Goal: Task Accomplishment & Management: Manage account settings

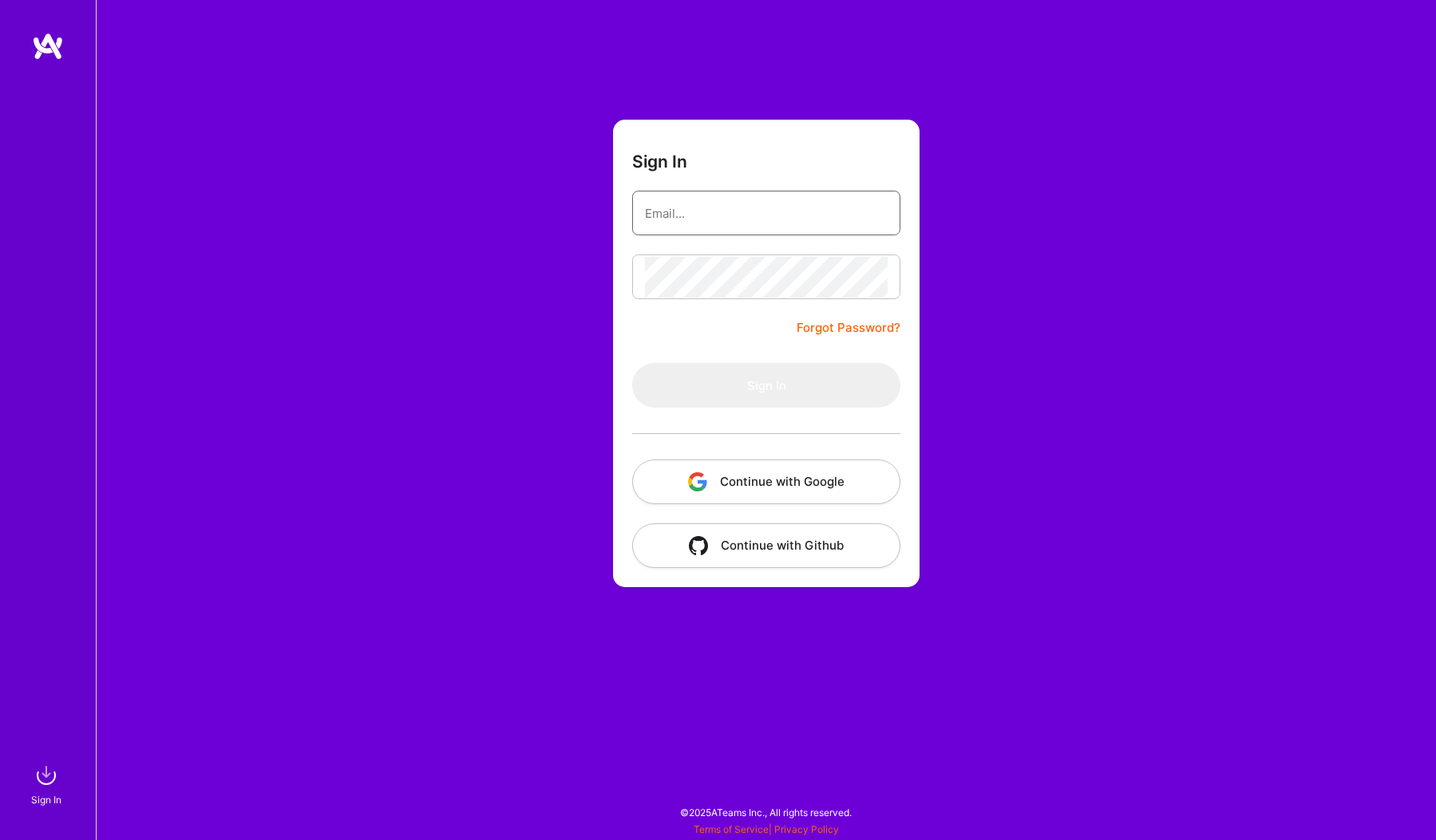
click at [776, 217] on input "email" at bounding box center [766, 213] width 242 height 40
type input "ermlauri@gmail.com"
click at [273, 248] on div "Sign In ermlauri@gmail.com Forgot Password? Sign In Continue with Google Contin…" at bounding box center [765, 420] width 1340 height 840
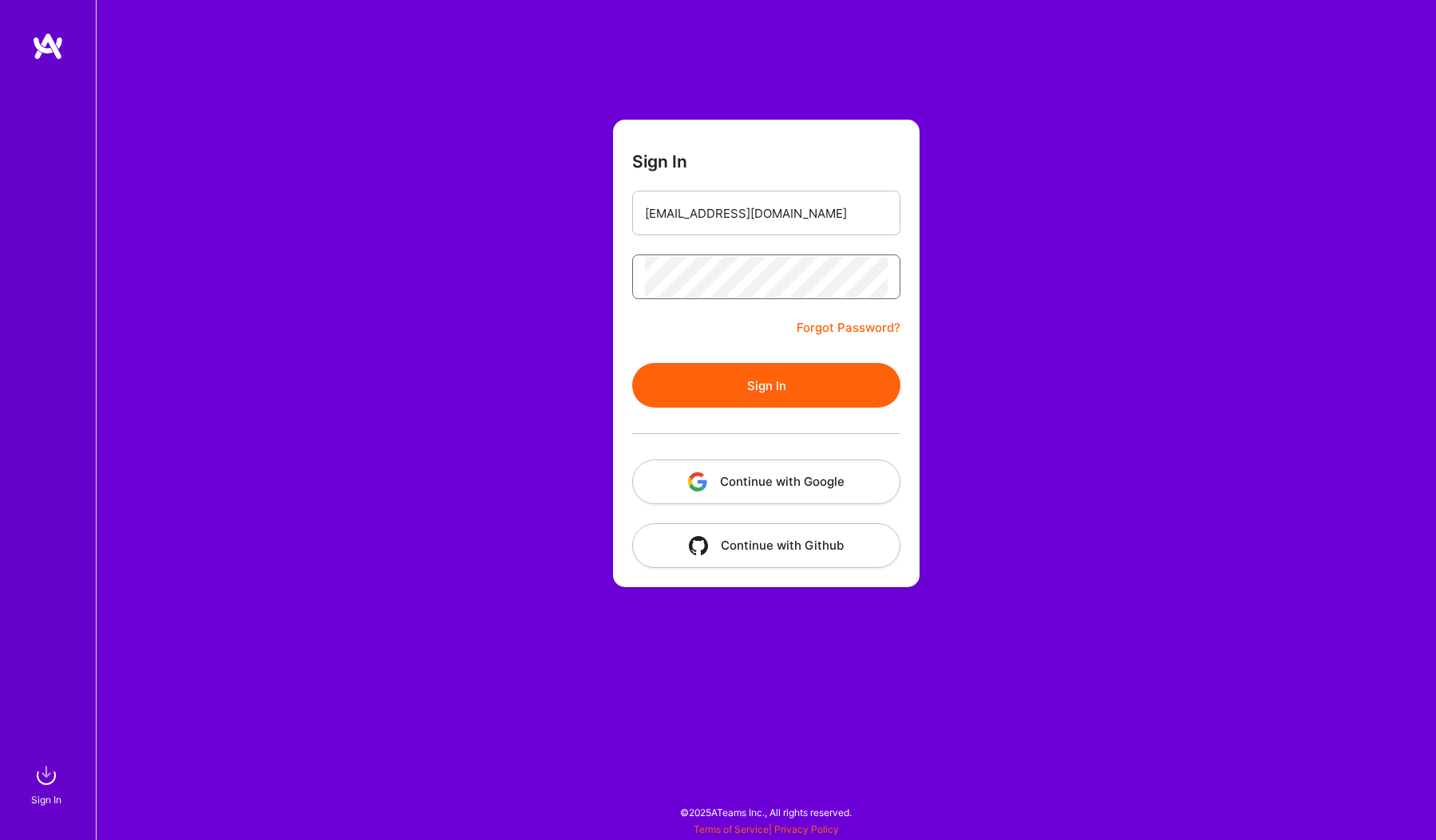
click at [632, 363] on button "Sign In" at bounding box center [766, 385] width 268 height 45
click at [801, 329] on link "Forgot Password?" at bounding box center [848, 328] width 104 height 19
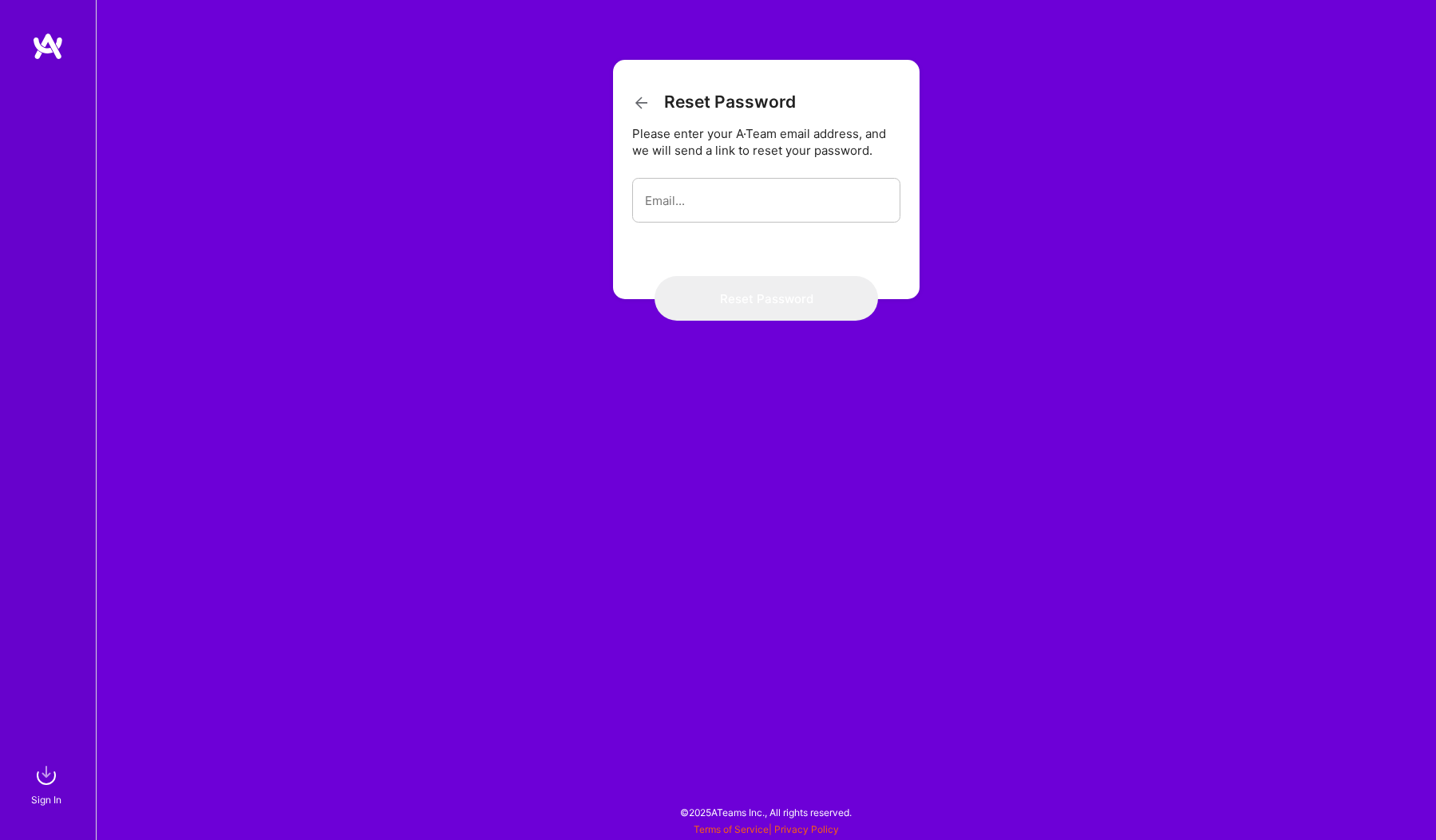
click at [703, 179] on div at bounding box center [766, 200] width 268 height 45
click at [705, 187] on input "email" at bounding box center [766, 200] width 242 height 40
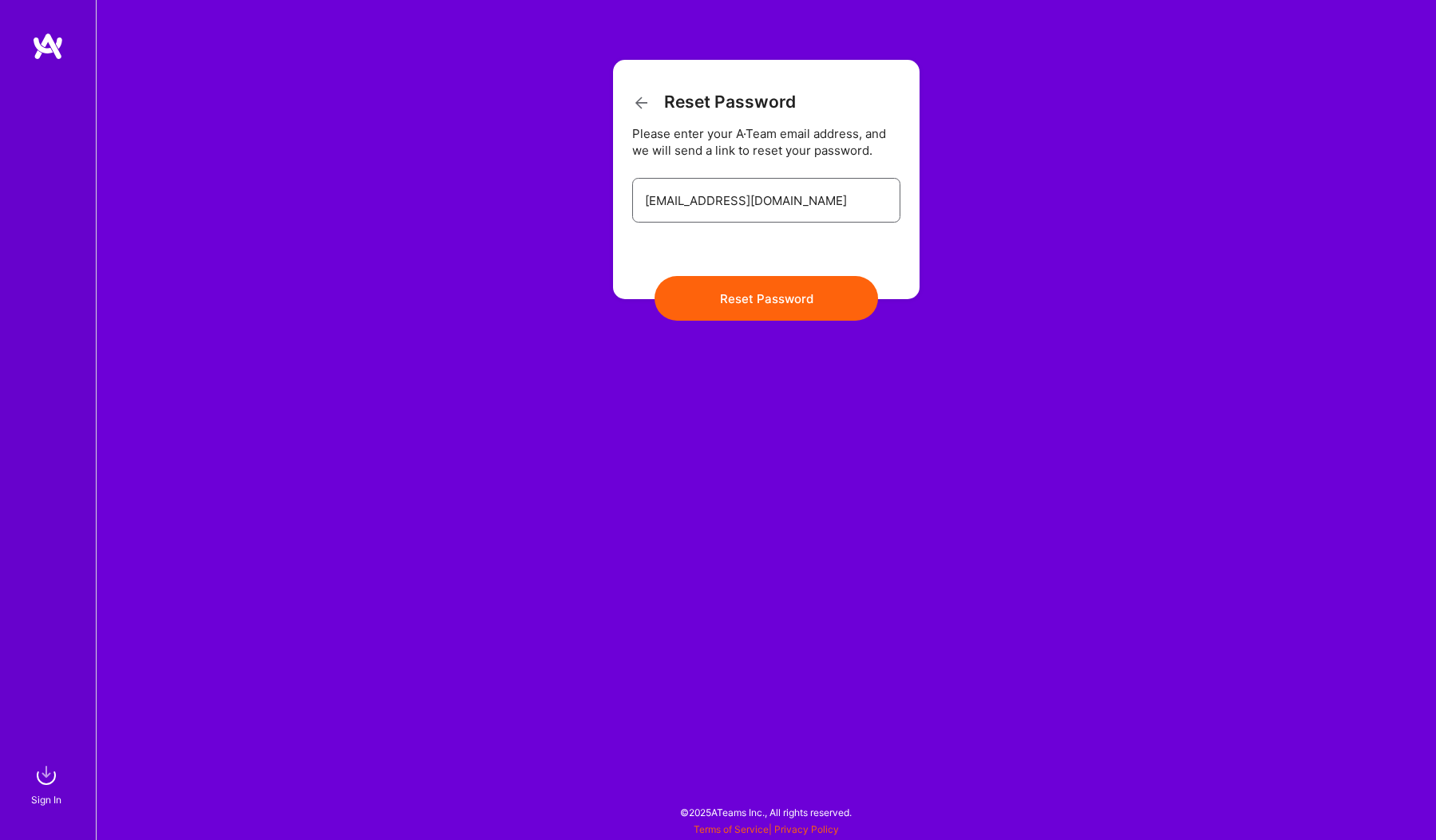
type input "ermlauri@gmail.com"
click at [654, 276] on button "Reset Password" at bounding box center [766, 298] width 224 height 45
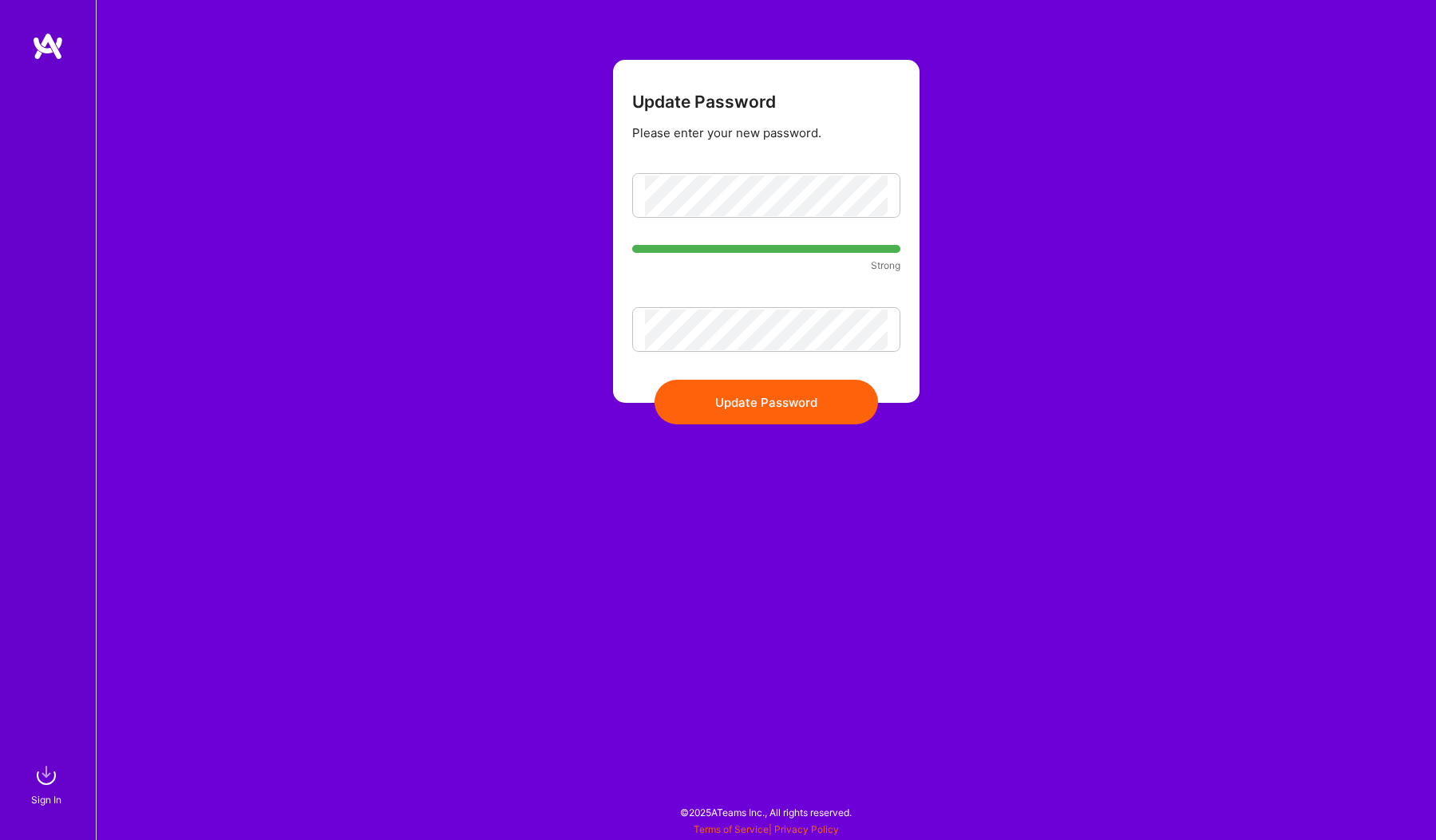
click at [792, 406] on button "Update Password" at bounding box center [766, 402] width 224 height 45
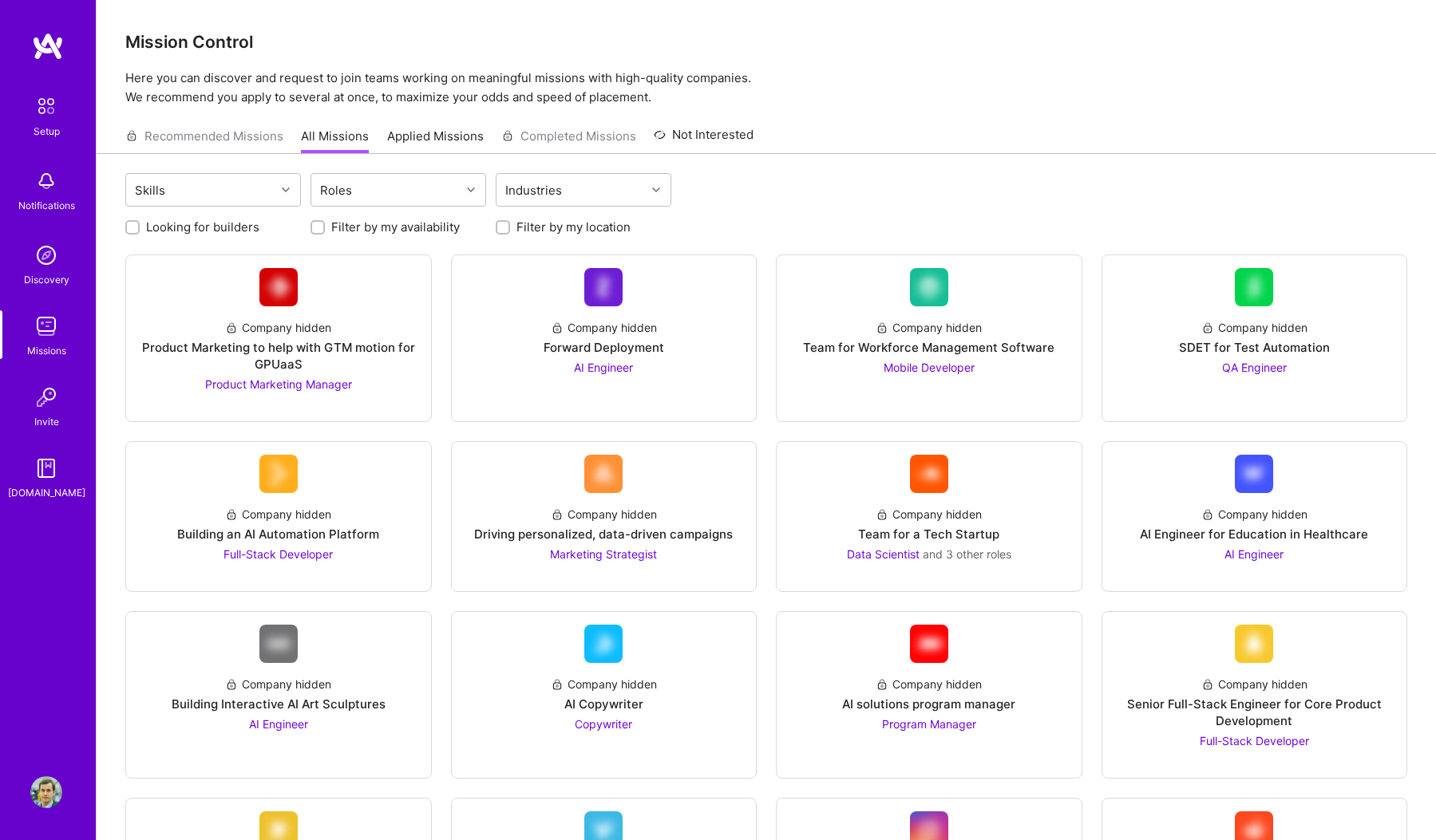
click at [999, 67] on div "Mission Control Here you can discover and request to join teams working on mean…" at bounding box center [765, 53] width 1339 height 107
click at [273, 183] on div "Skills" at bounding box center [201, 189] width 150 height 32
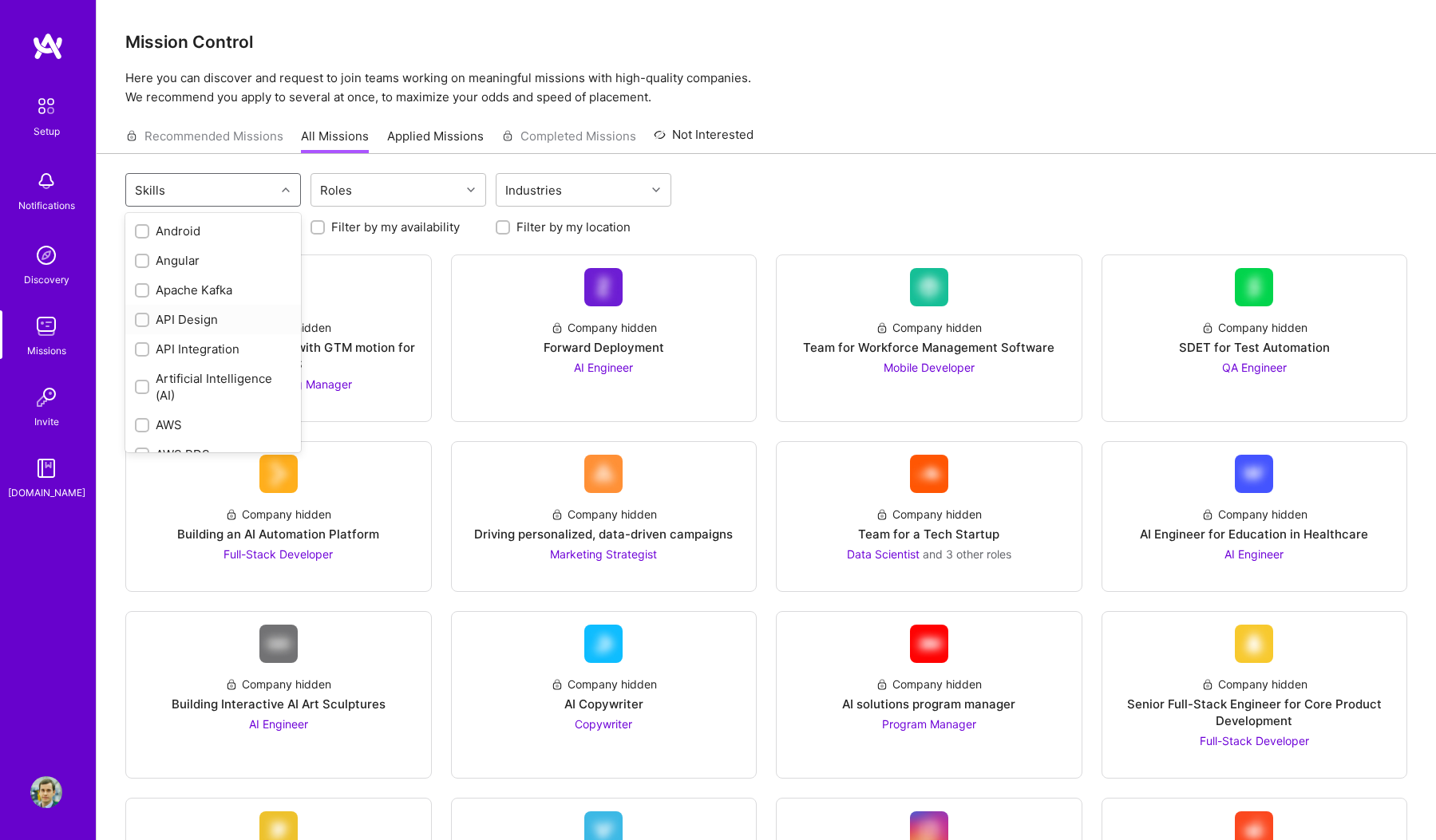
click at [202, 330] on div "API Design" at bounding box center [213, 320] width 175 height 29
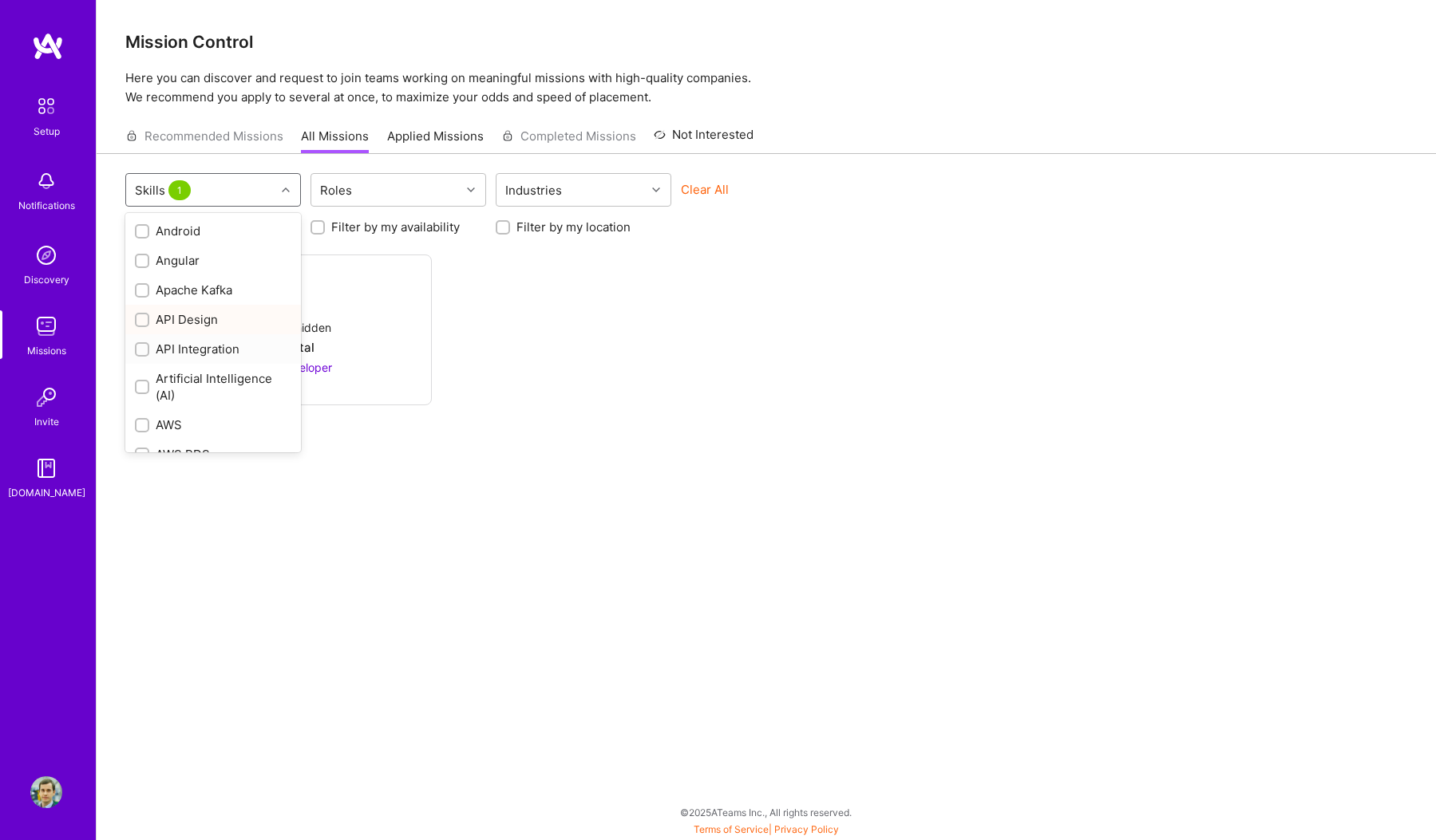
checkbox input "true"
click at [143, 350] on input "checkbox" at bounding box center [144, 350] width 11 height 11
checkbox input "true"
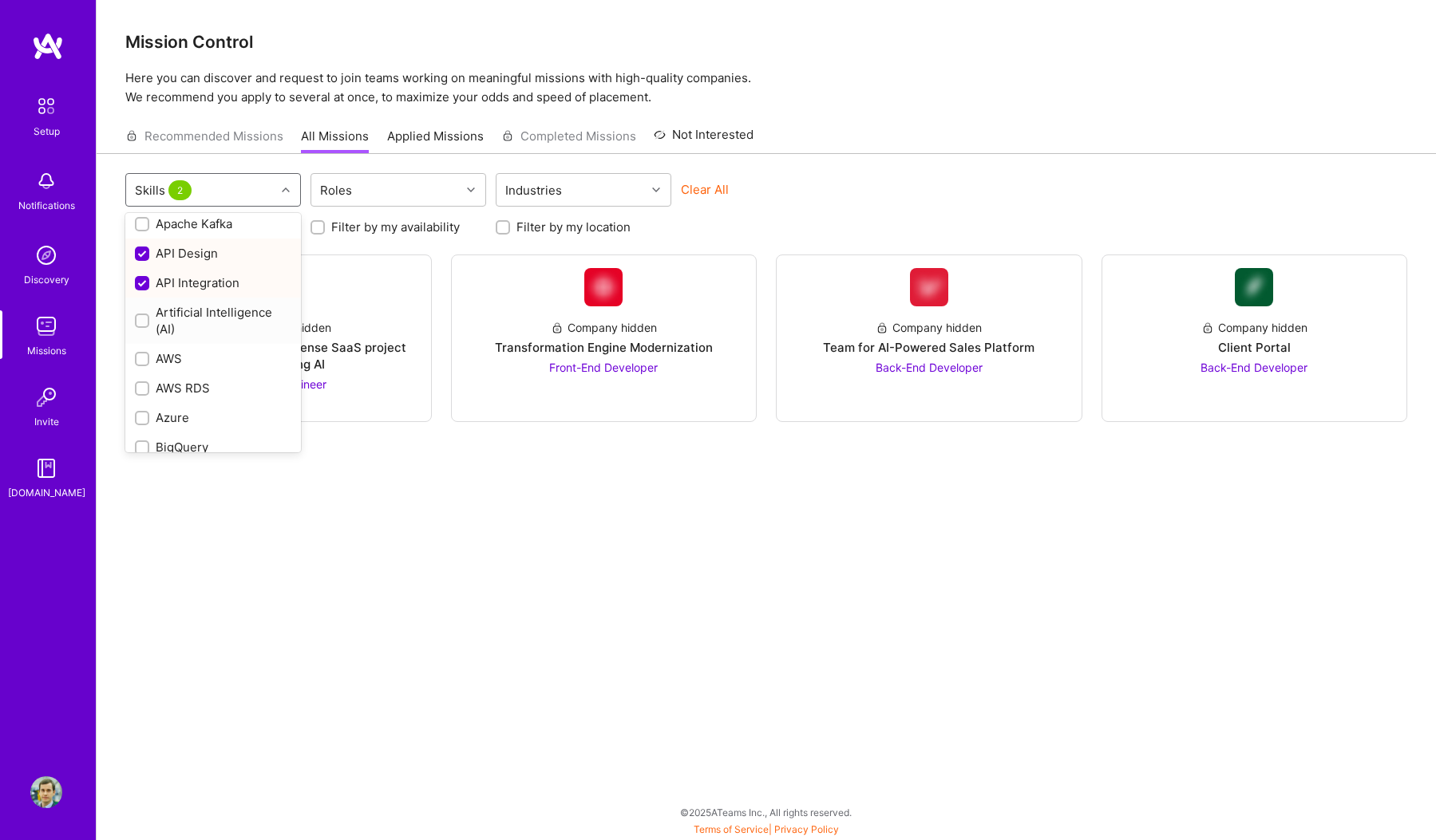
scroll to position [73, 0]
click at [141, 354] on input "checkbox" at bounding box center [144, 353] width 11 height 11
checkbox input "true"
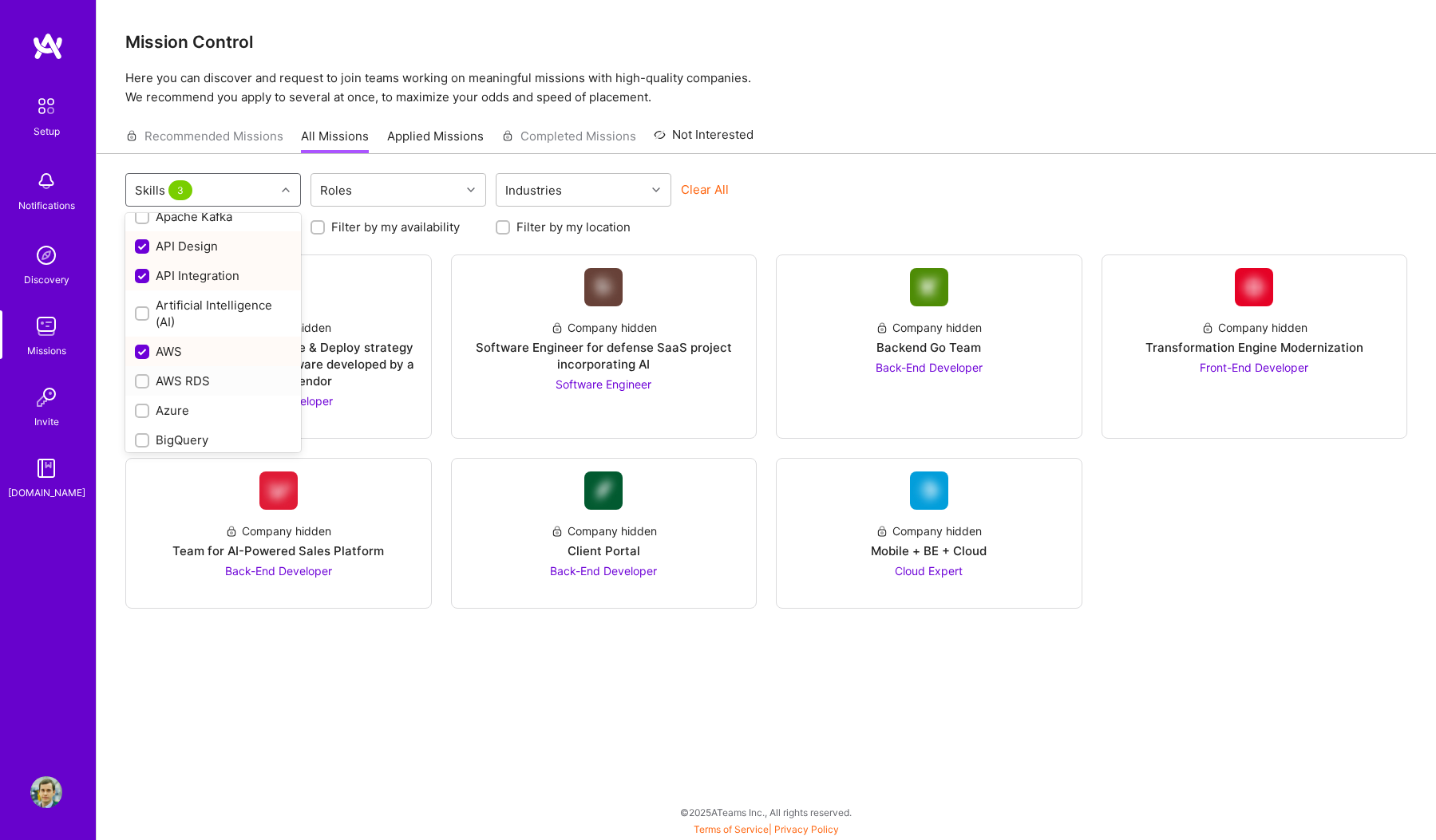
click at [166, 379] on div "AWS RDS" at bounding box center [213, 380] width 156 height 16
checkbox input "true"
click at [190, 314] on div "CI/CD" at bounding box center [213, 321] width 156 height 16
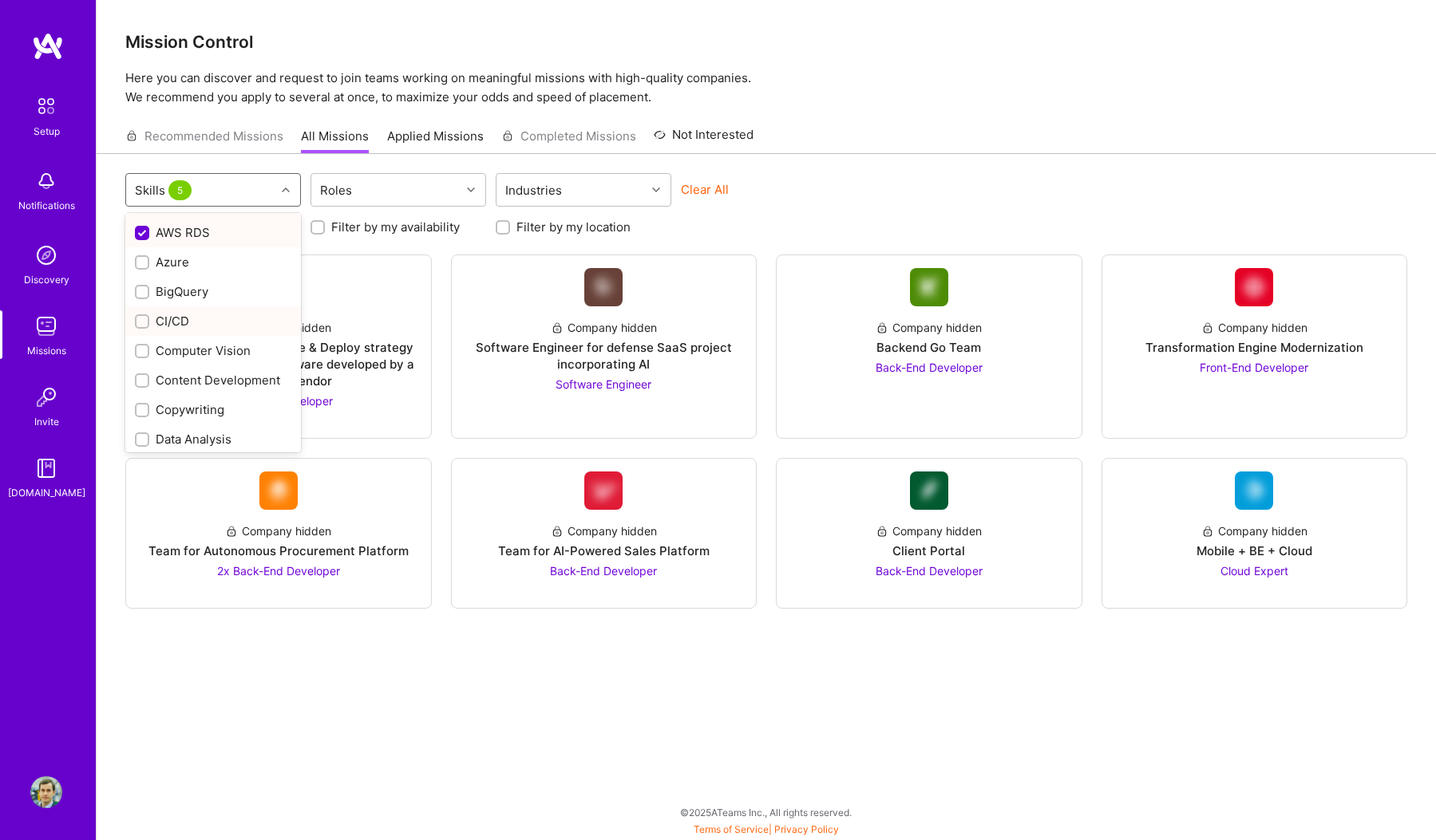
checkbox input "true"
click at [183, 301] on div "Docker" at bounding box center [213, 298] width 156 height 16
checkbox input "true"
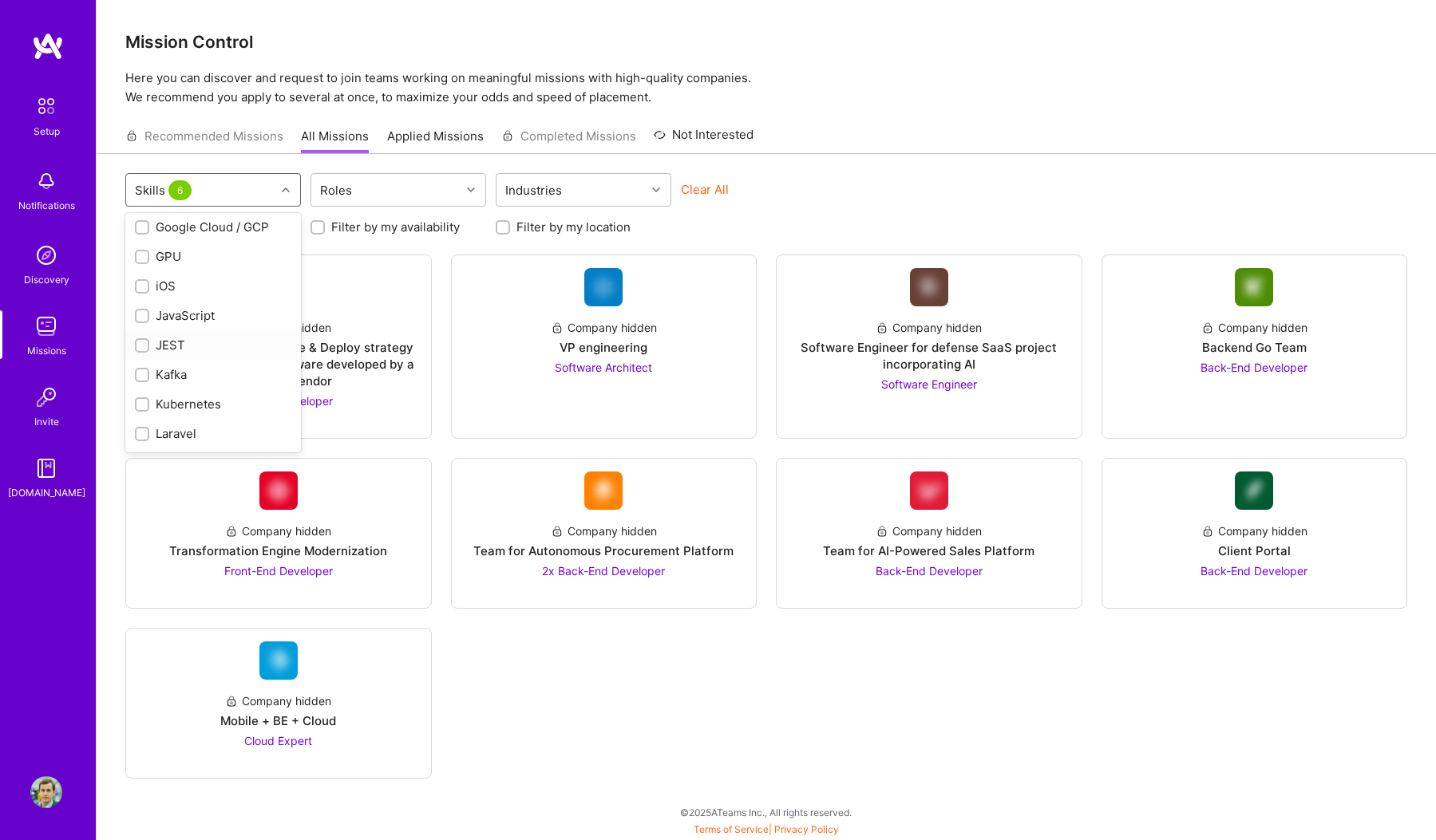
scroll to position [749, 0]
click at [223, 360] on div "Kafka" at bounding box center [213, 355] width 156 height 16
checkbox input "true"
click at [202, 379] on div "Kubernetes" at bounding box center [213, 384] width 156 height 16
checkbox input "true"
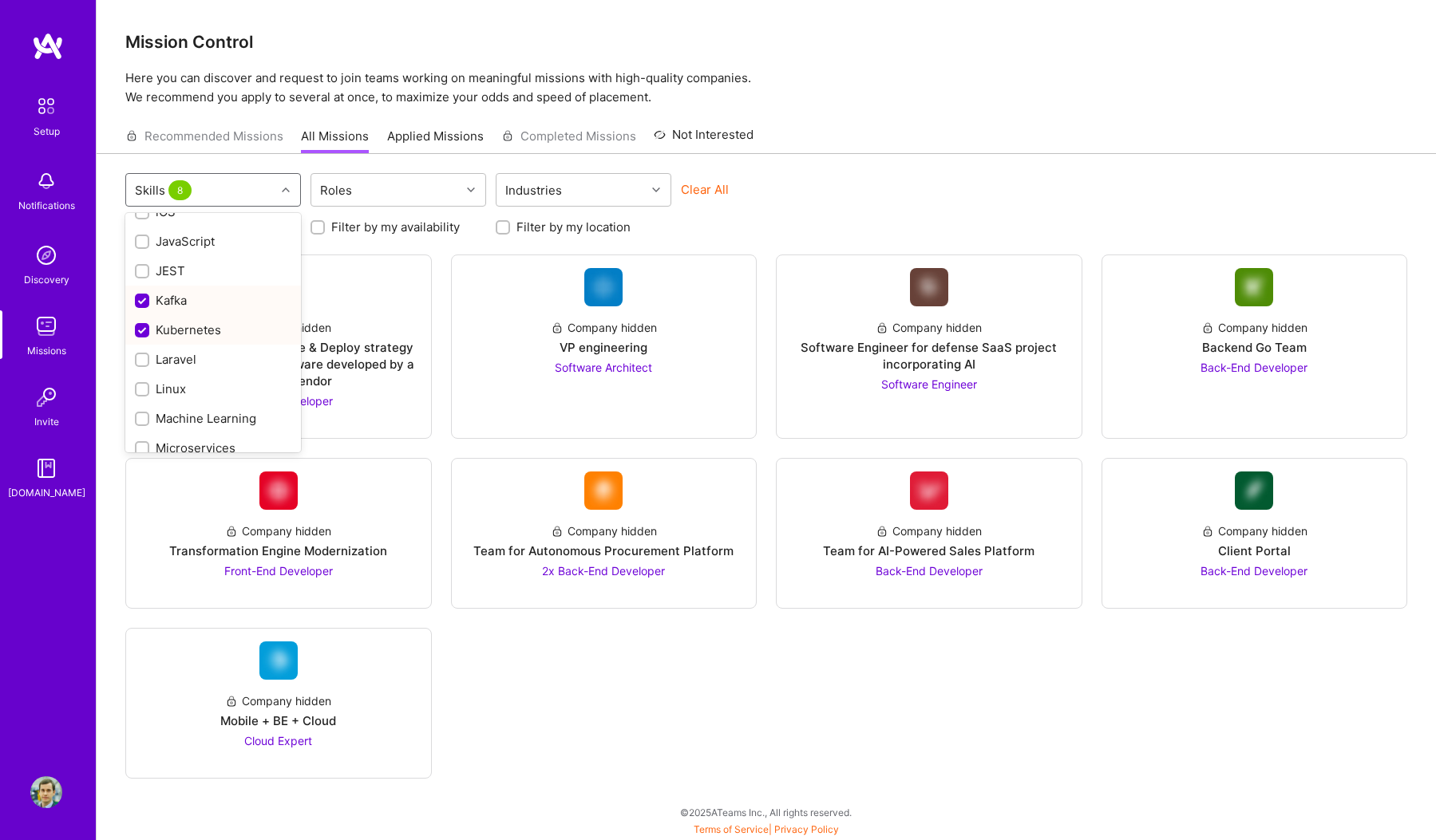
scroll to position [813, 0]
click at [218, 387] on div "Linux" at bounding box center [213, 379] width 156 height 16
checkbox input "true"
click at [233, 402] on div "Microservices" at bounding box center [213, 410] width 175 height 29
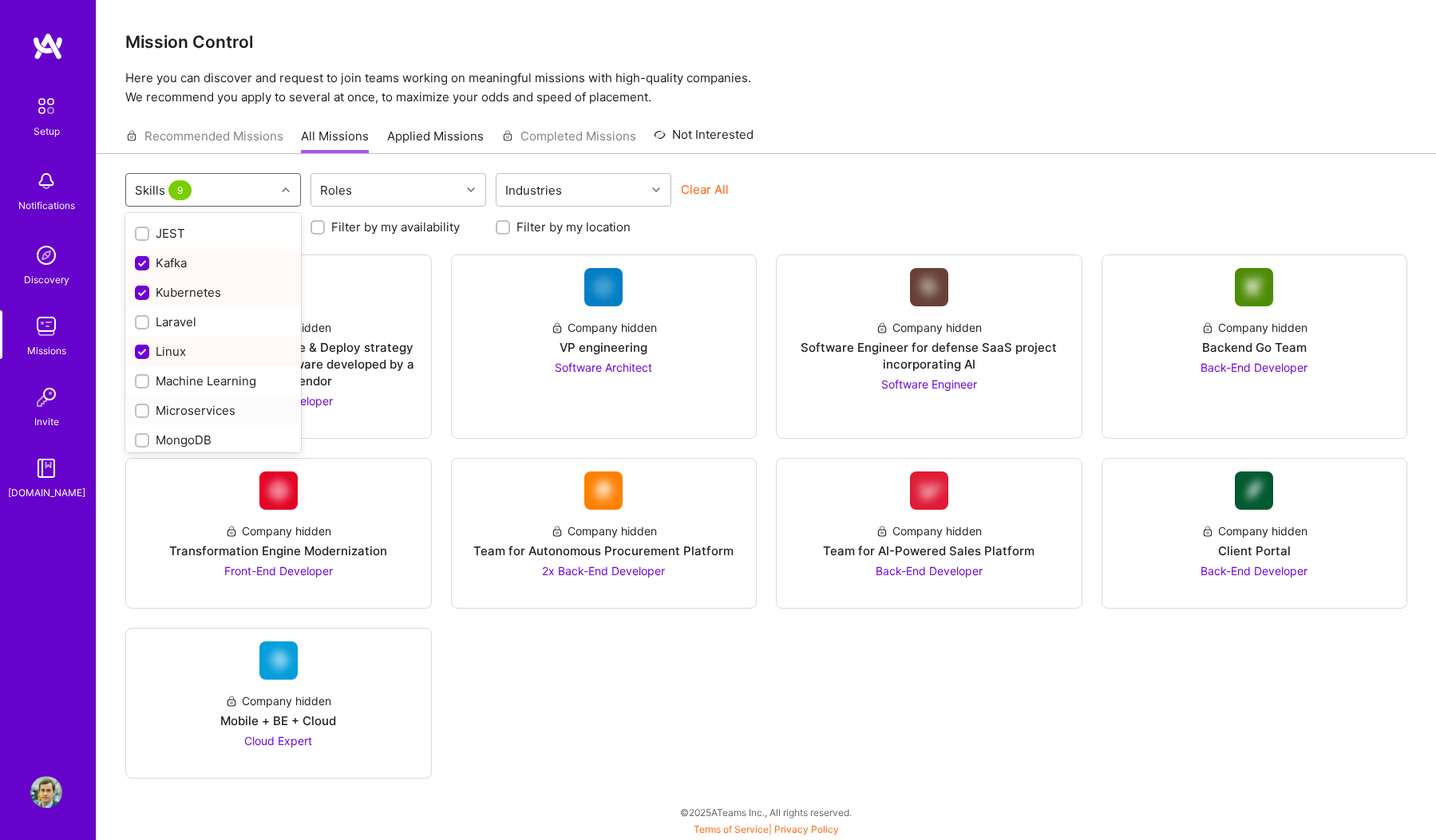
checkbox input "true"
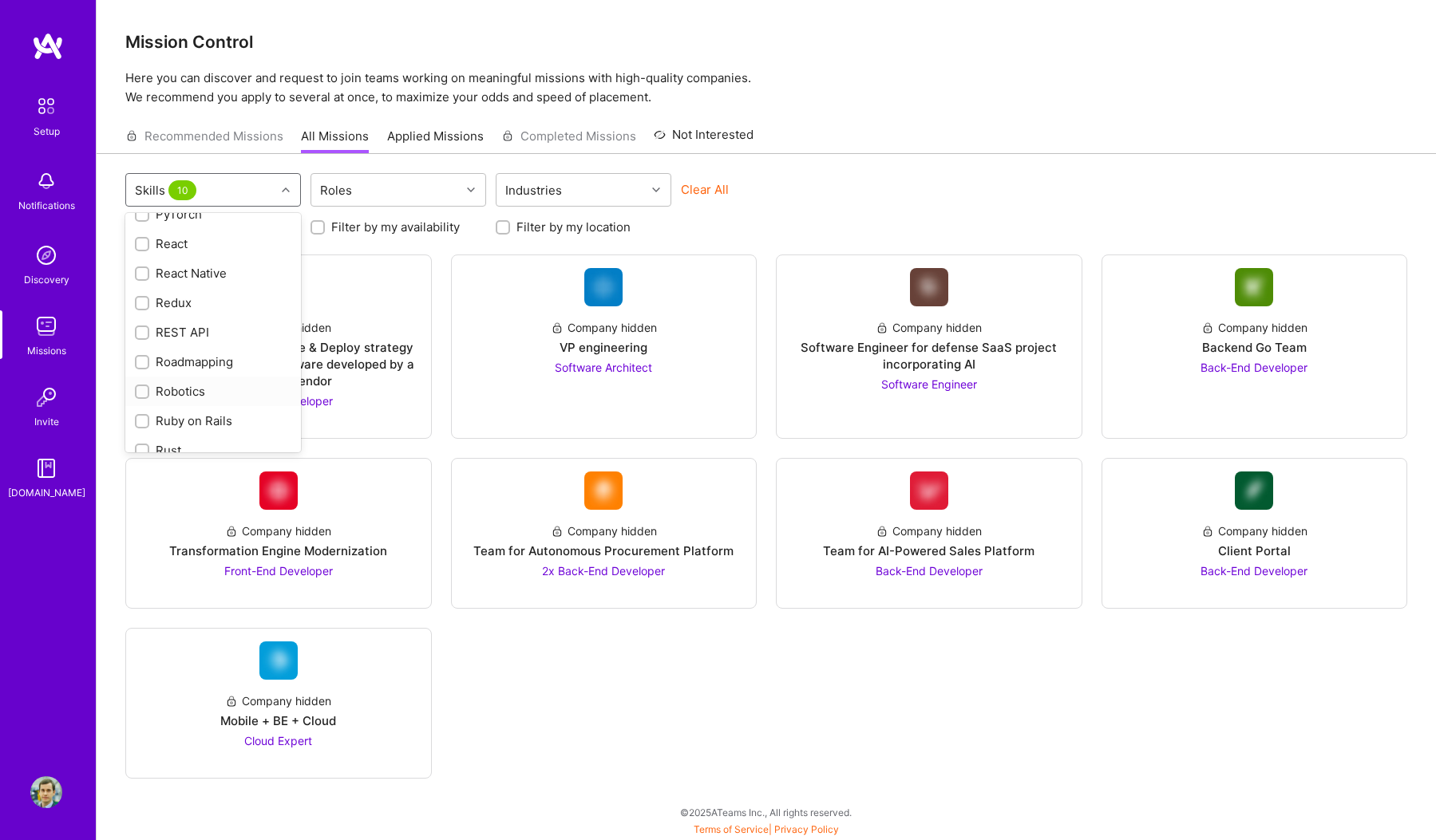
scroll to position [1458, 0]
click at [215, 317] on div "REST API" at bounding box center [213, 324] width 156 height 16
checkbox input "true"
click at [183, 327] on div "Rust" at bounding box center [213, 323] width 156 height 16
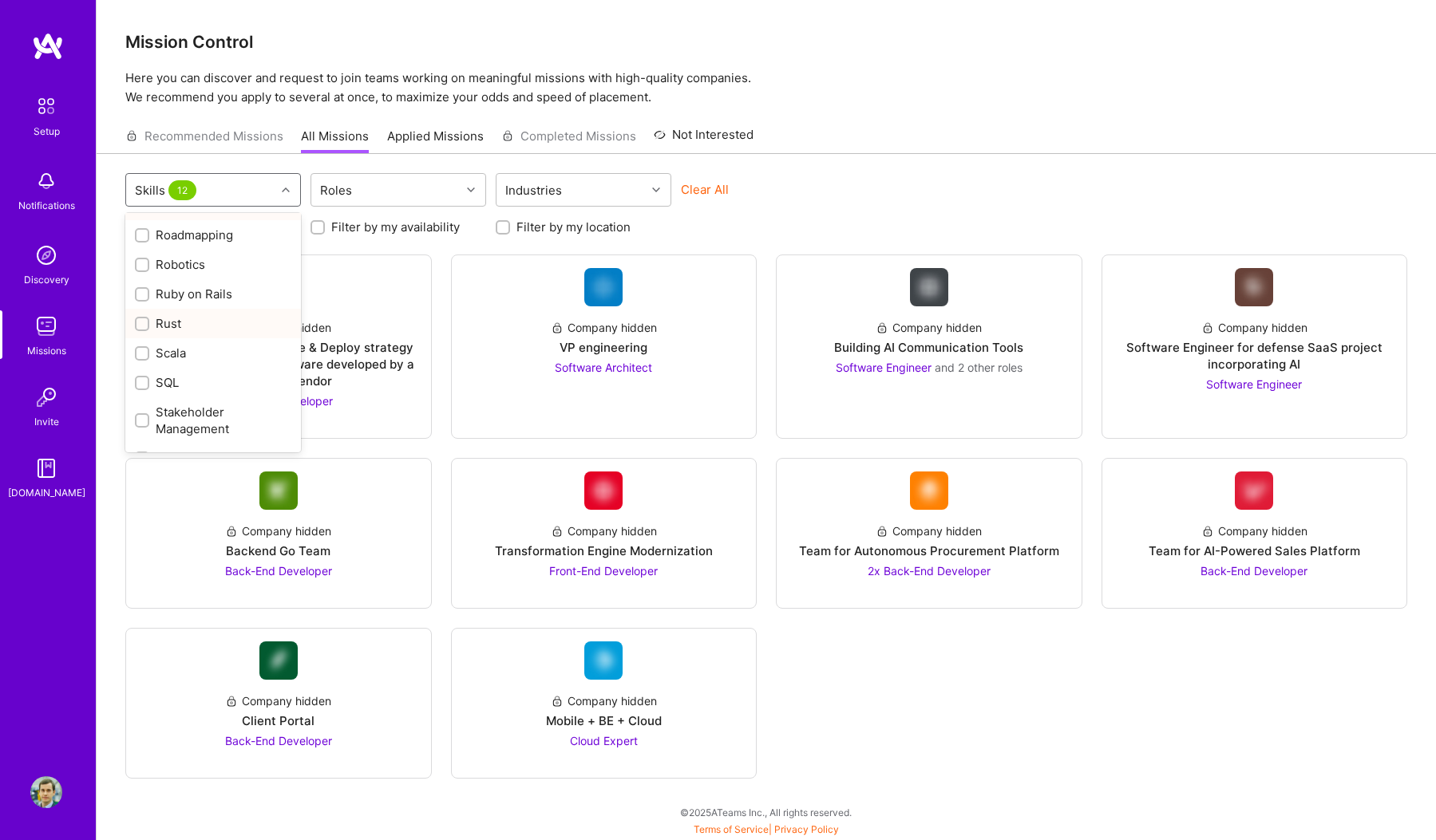
checkbox input "true"
click at [176, 348] on div "Scala" at bounding box center [213, 353] width 156 height 16
checkbox input "true"
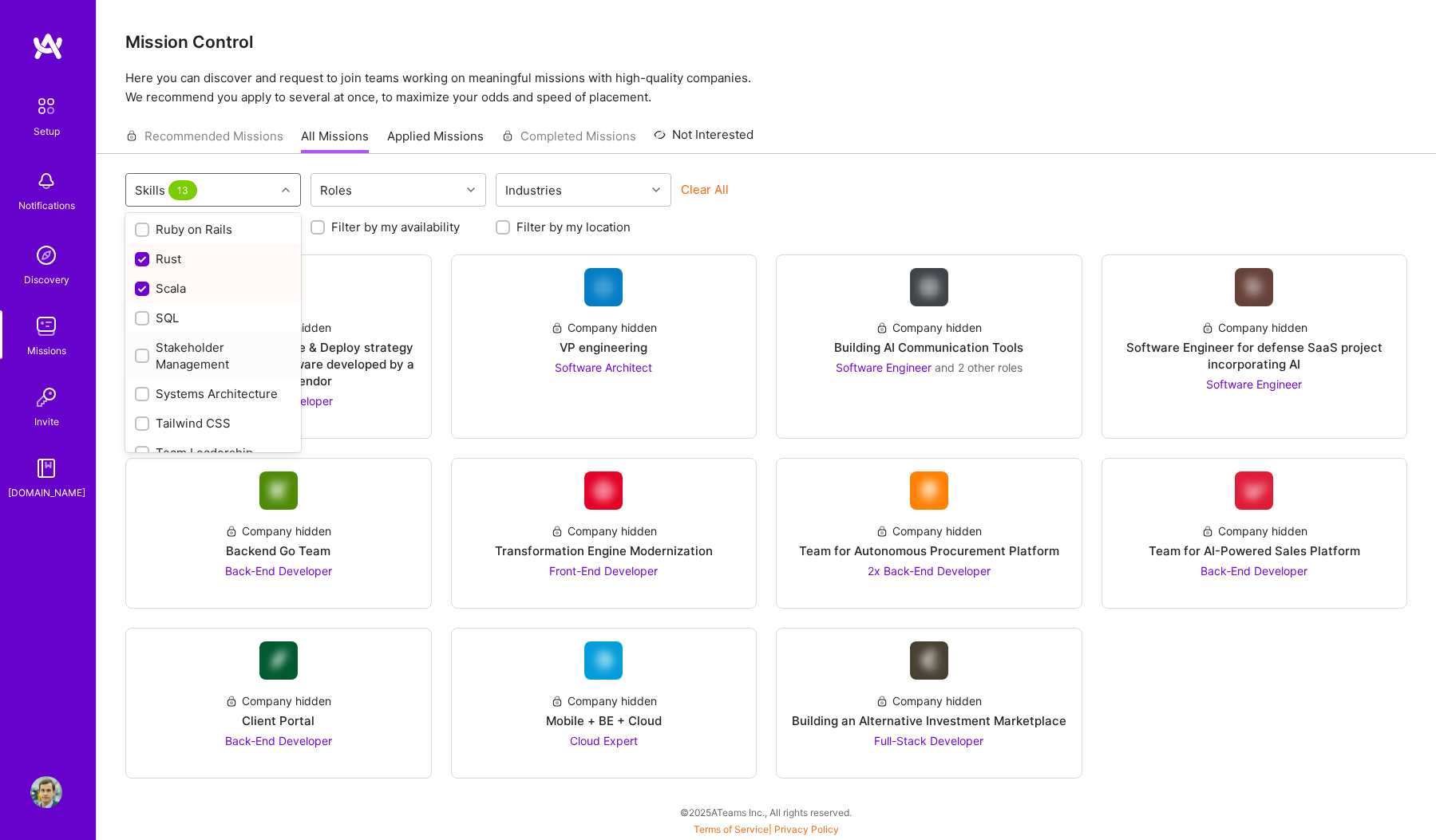
scroll to position [1680, 0]
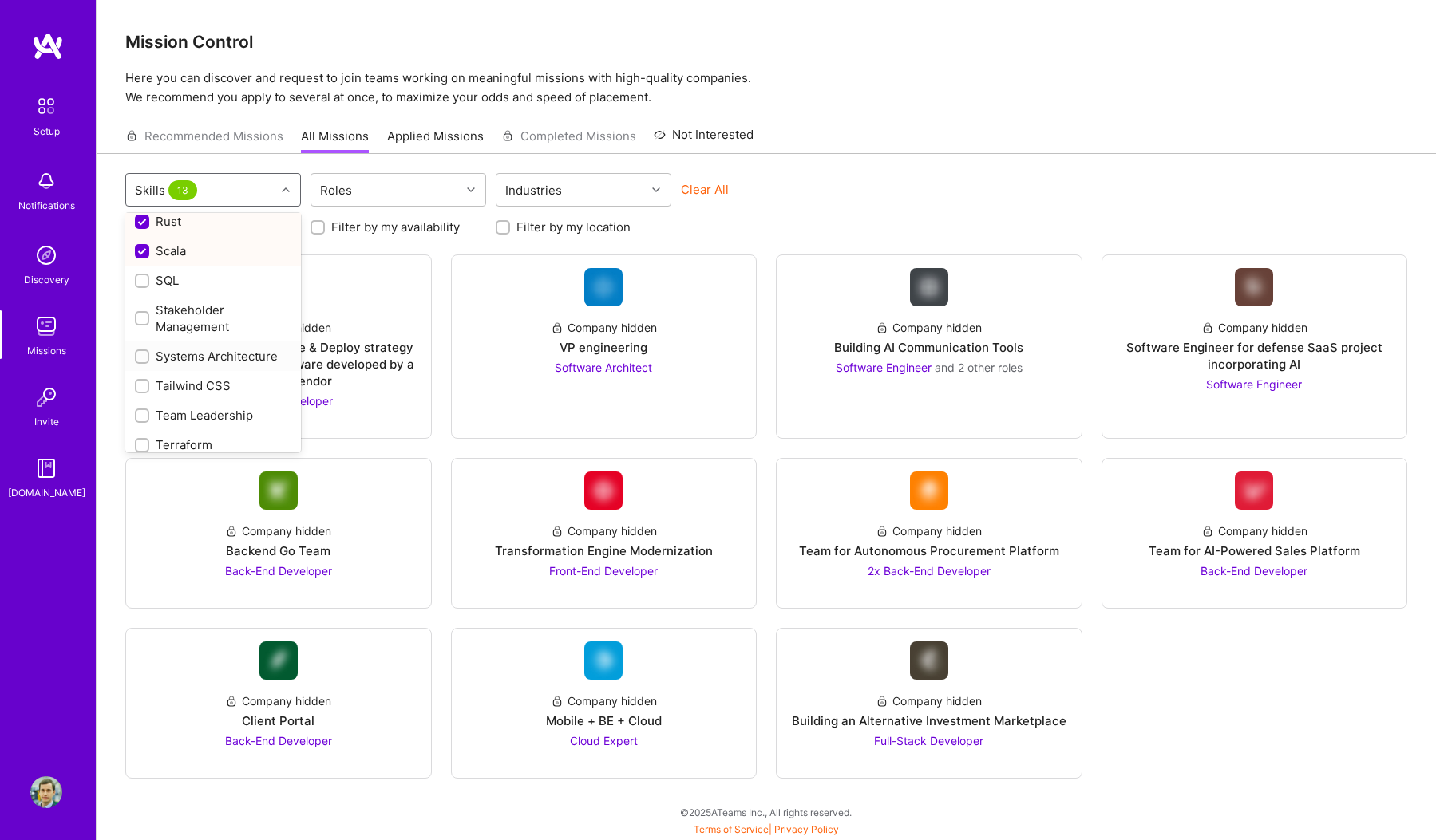
click at [241, 364] on div "Systems Architecture" at bounding box center [213, 356] width 156 height 16
checkbox input "true"
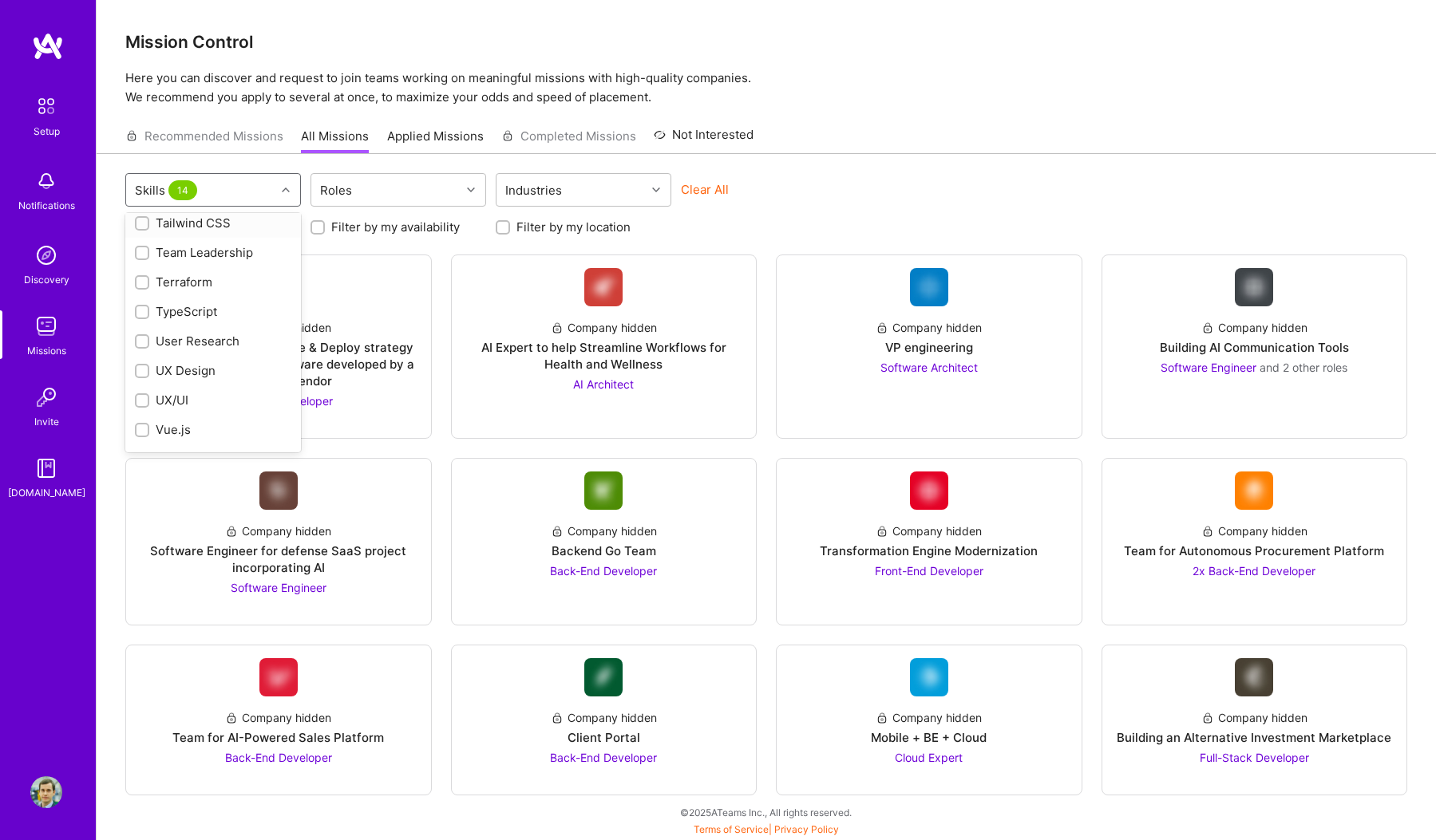
scroll to position [1844, 0]
click at [194, 279] on div "Terraform" at bounding box center [213, 279] width 156 height 16
checkbox input "true"
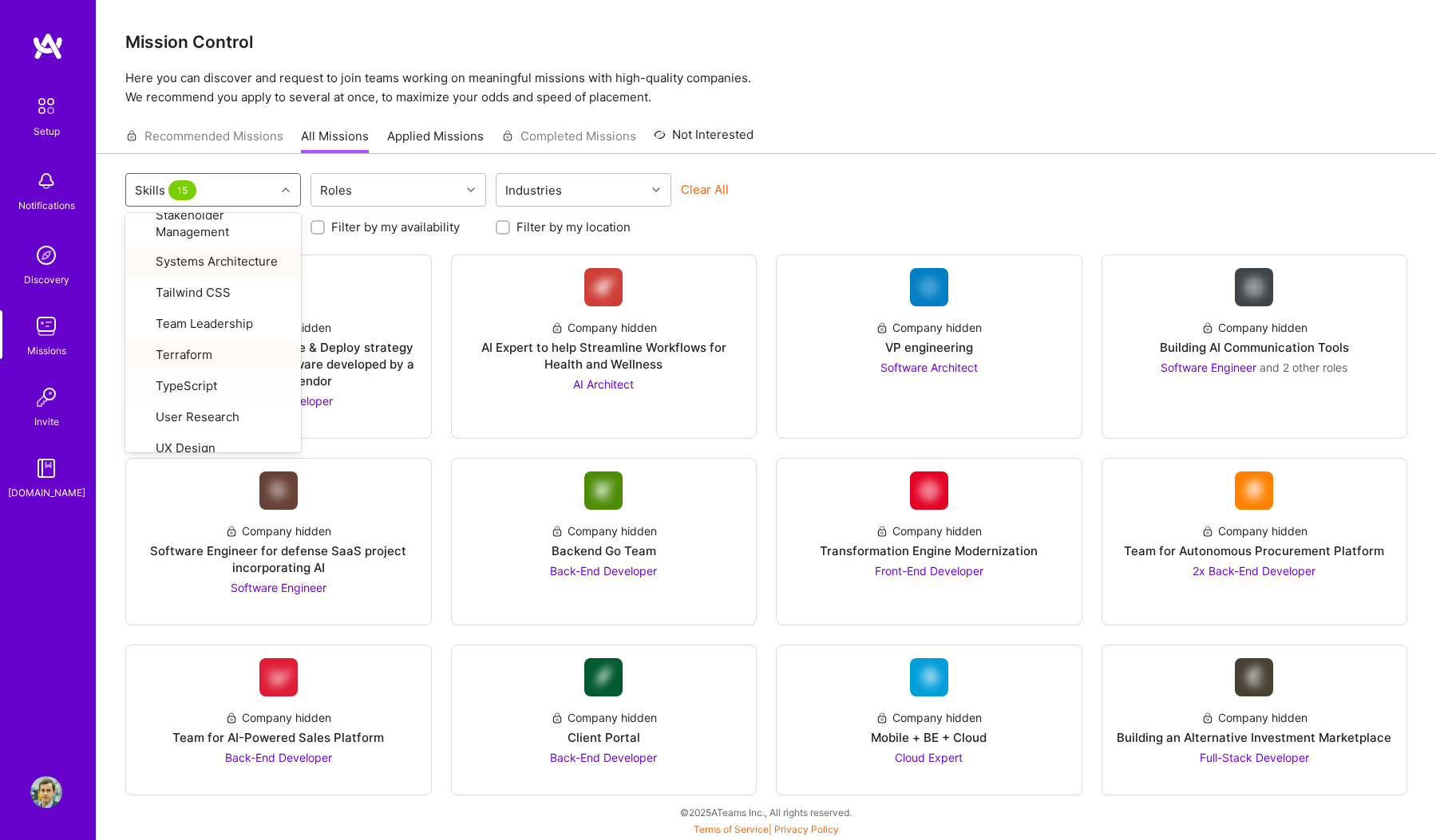
click at [826, 188] on div "Clear All" at bounding box center [769, 196] width 175 height 29
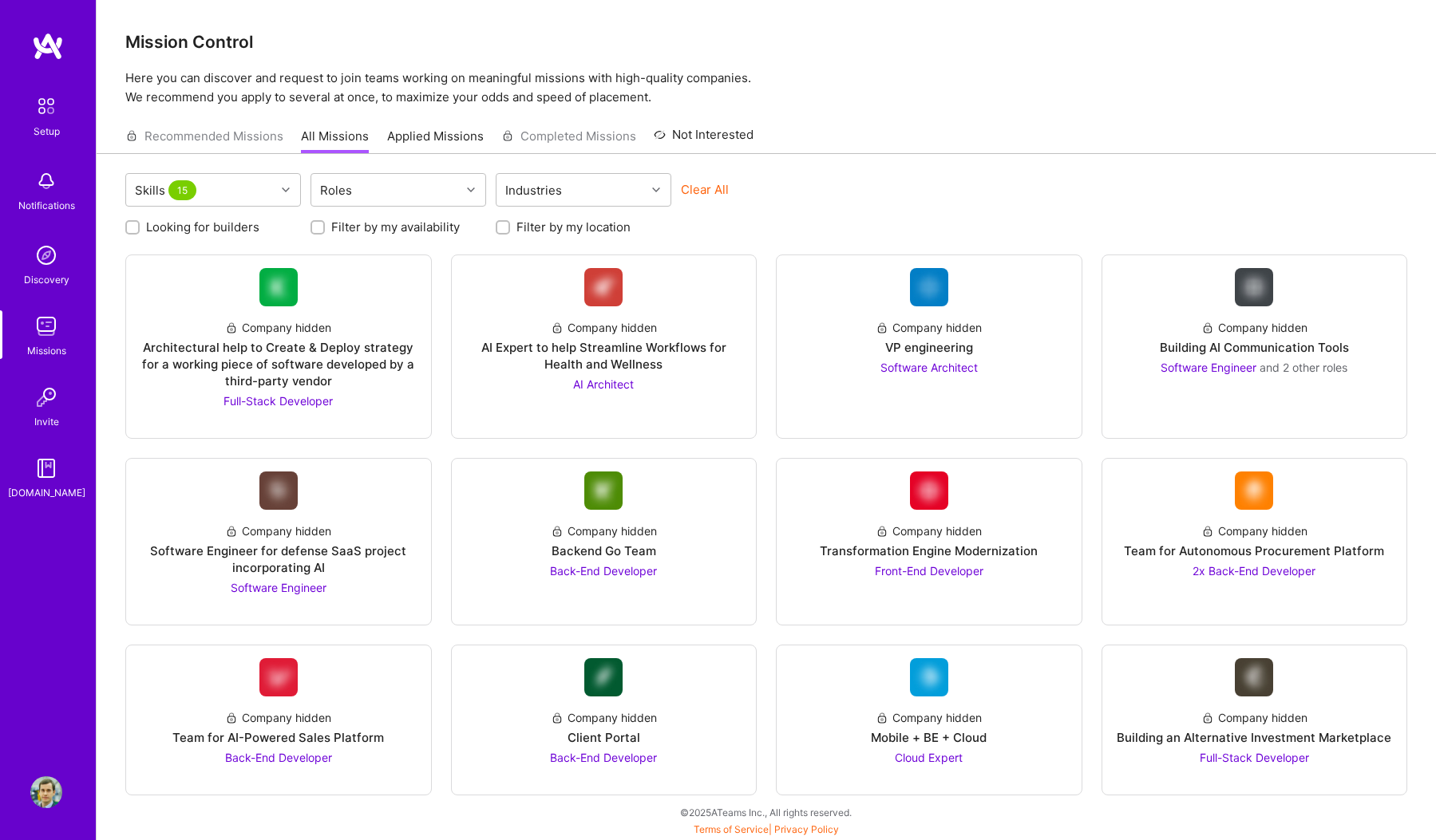
click at [40, 786] on img at bounding box center [46, 792] width 32 height 32
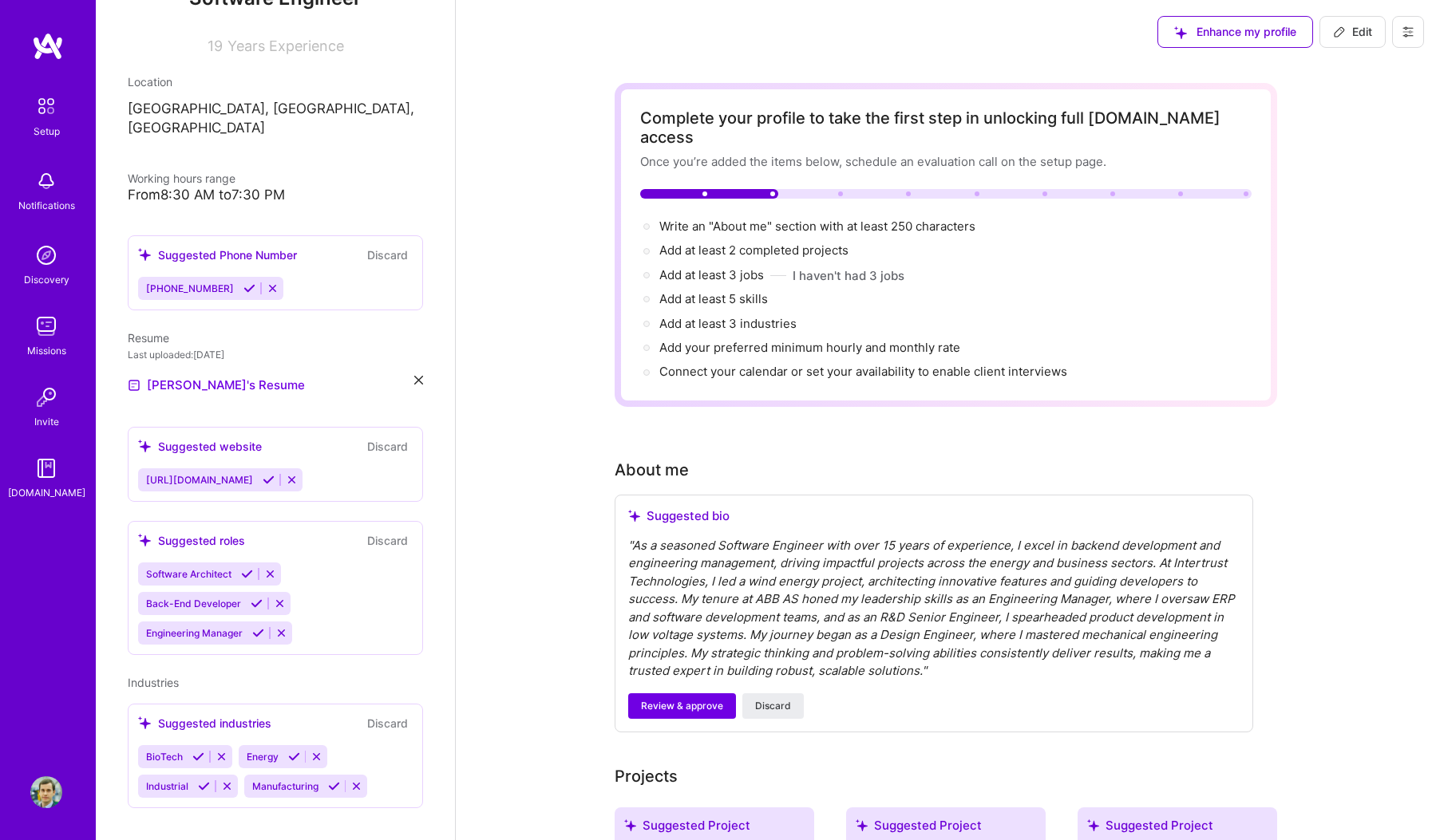
click at [55, 115] on img at bounding box center [46, 106] width 34 height 34
